Goal: Register for event/course

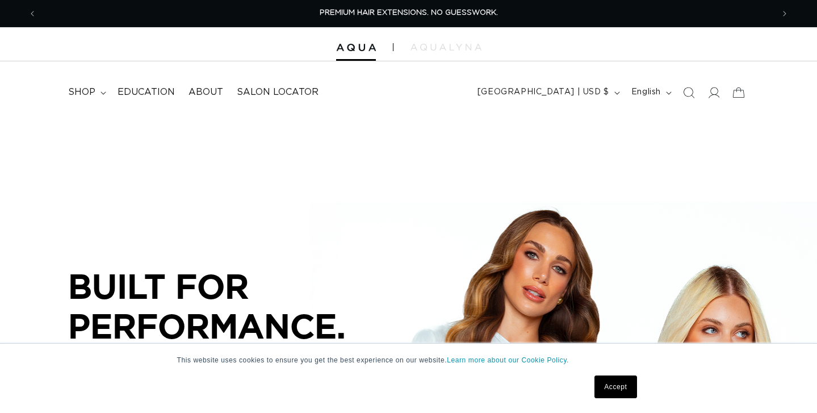
scroll to position [46, 0]
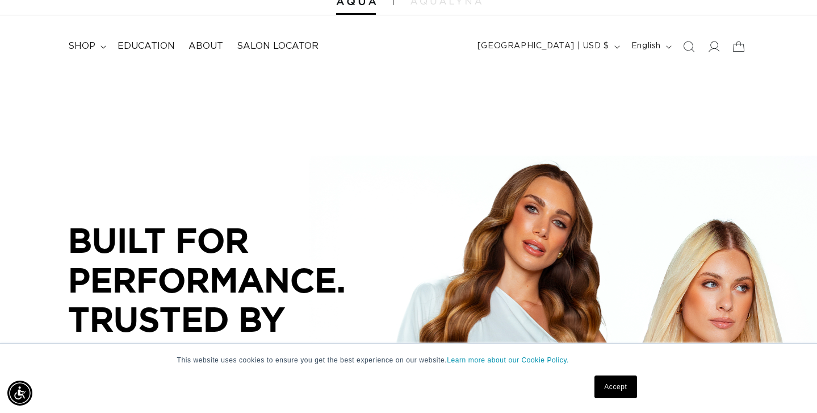
click at [613, 385] on link "Accept" at bounding box center [616, 386] width 42 height 23
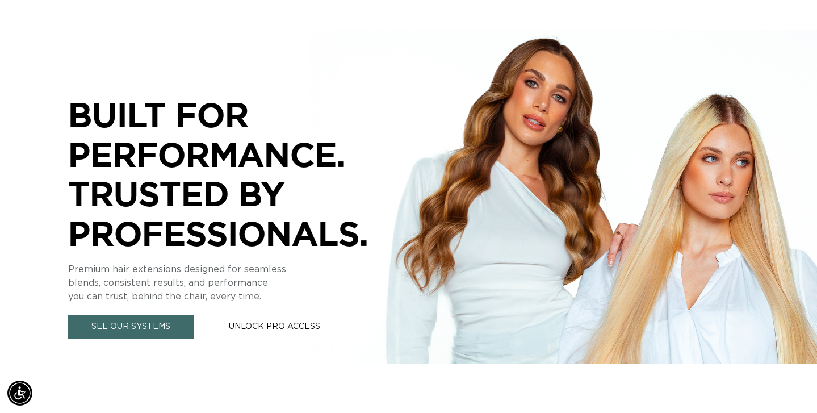
scroll to position [0, 0]
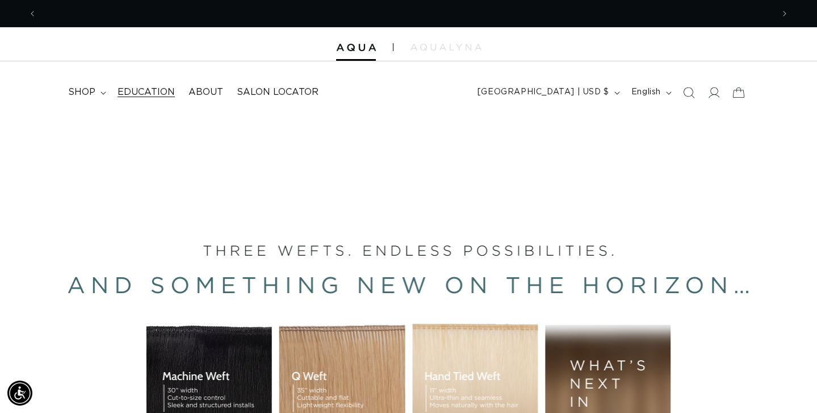
click at [156, 93] on span "Education" at bounding box center [146, 92] width 57 height 12
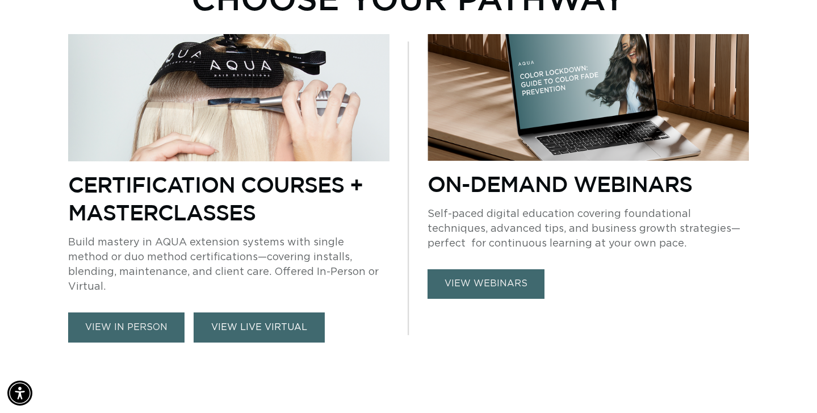
click at [275, 317] on link "VIEW LIVE VIRTUAL" at bounding box center [259, 327] width 131 height 30
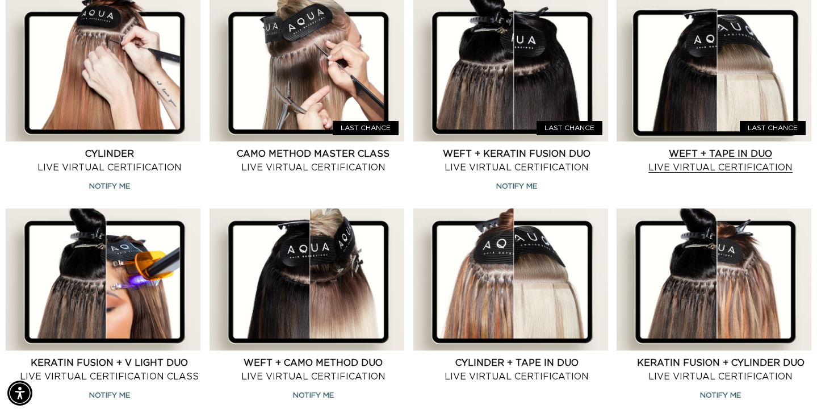
click at [731, 163] on link "Weft + Tape in Duo Live Virtual Certification" at bounding box center [721, 160] width 182 height 27
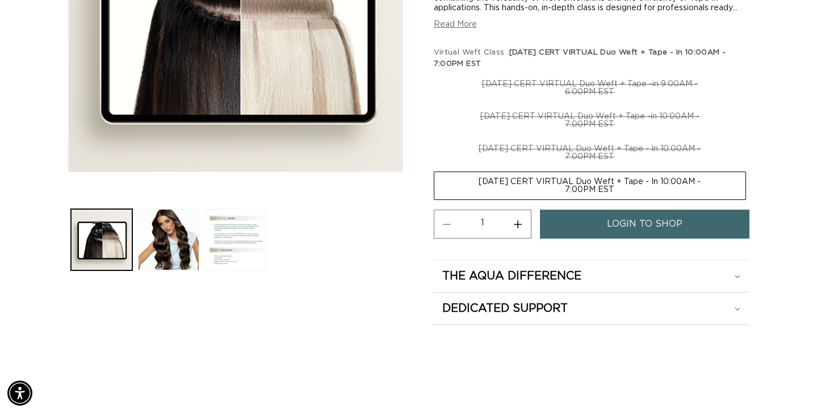
click at [618, 220] on span "login to shop" at bounding box center [645, 224] width 76 height 29
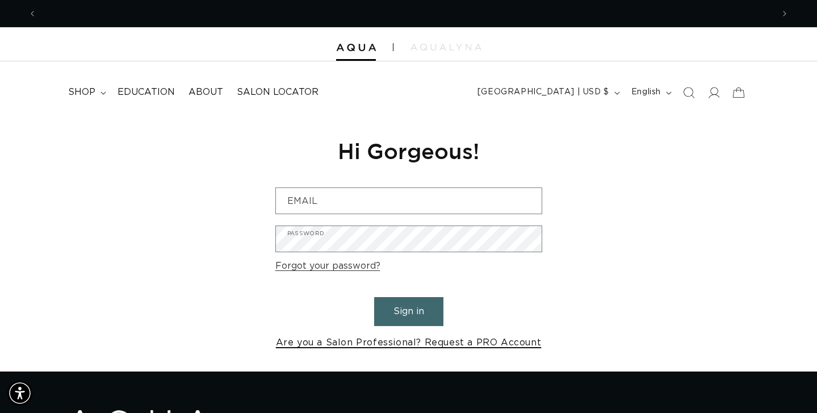
scroll to position [0, 737]
click at [416, 345] on link "Are you a Salon Professional? Request a PRO Account" at bounding box center [409, 343] width 266 height 16
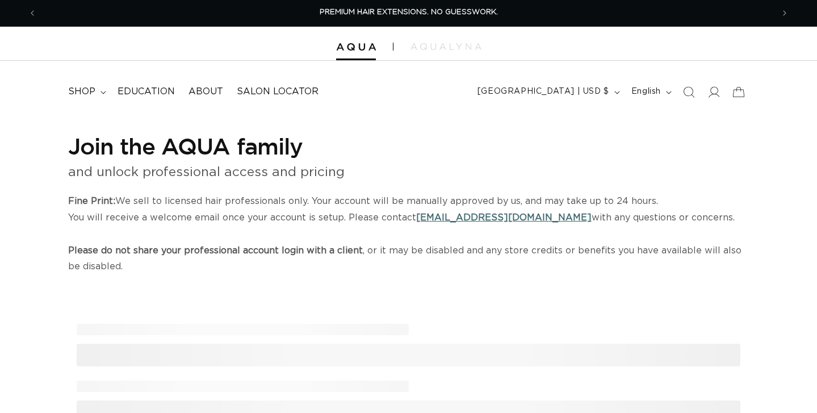
select select "US"
select select "[GEOGRAPHIC_DATA]"
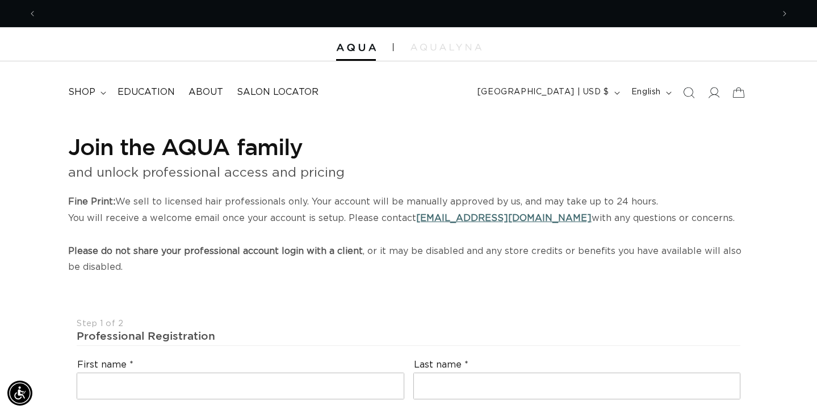
scroll to position [0, 737]
